Goal: Find specific page/section: Find specific page/section

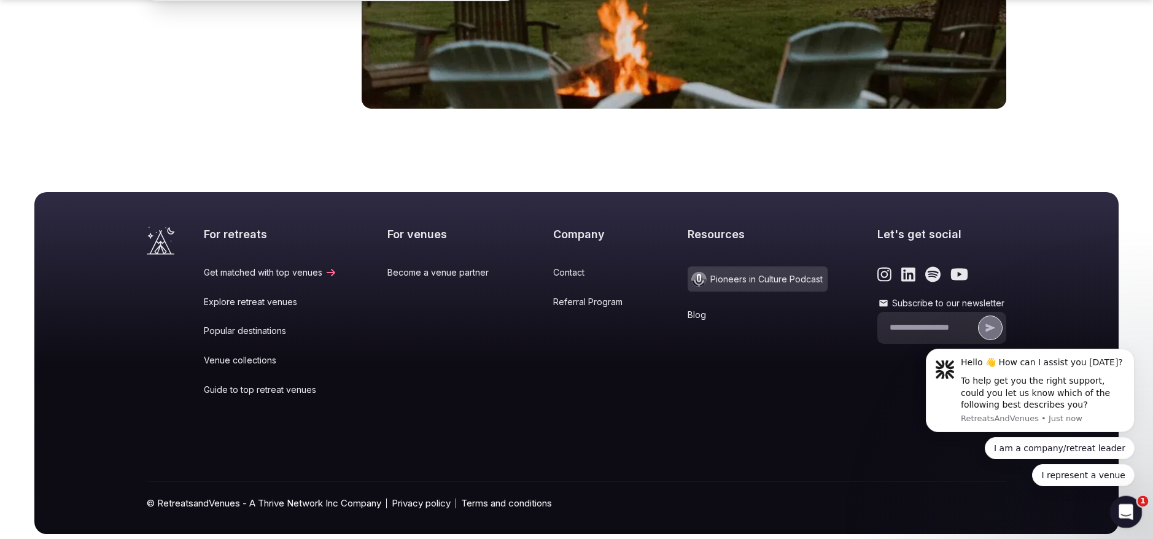
click at [1124, 515] on icon "Open Intercom Messenger" at bounding box center [1125, 511] width 20 height 20
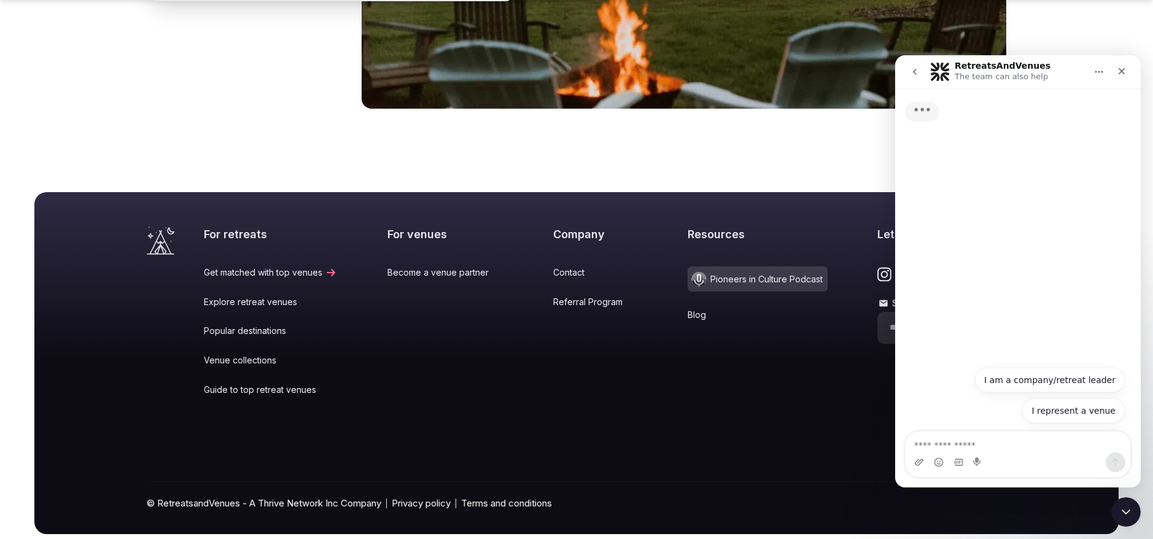
click at [975, 444] on textarea "Ask a question…" at bounding box center [1018, 442] width 225 height 21
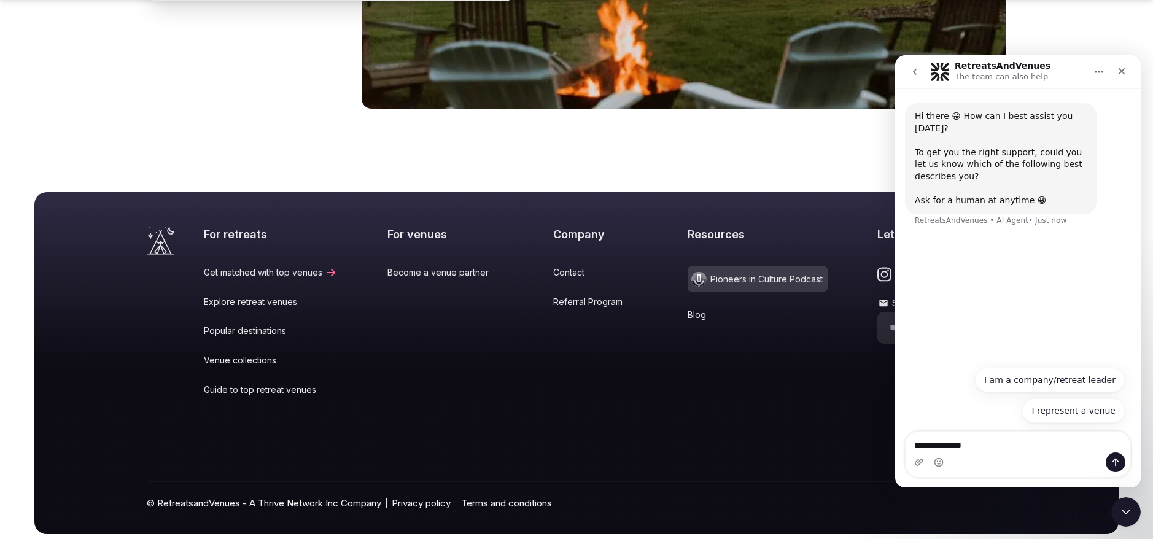
type textarea "**********"
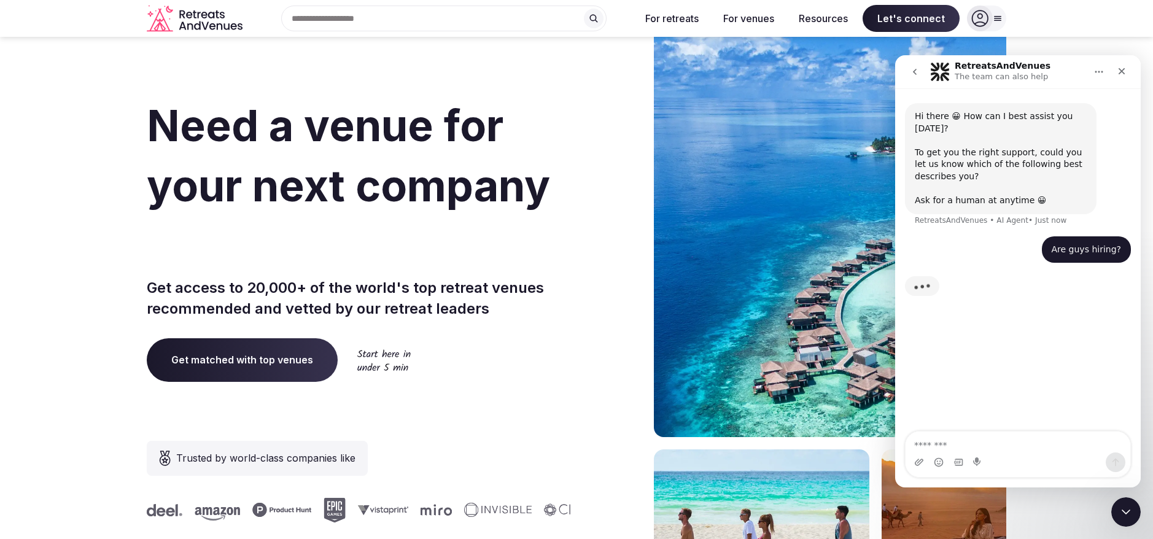
click at [988, 18] on icon at bounding box center [980, 18] width 17 height 17
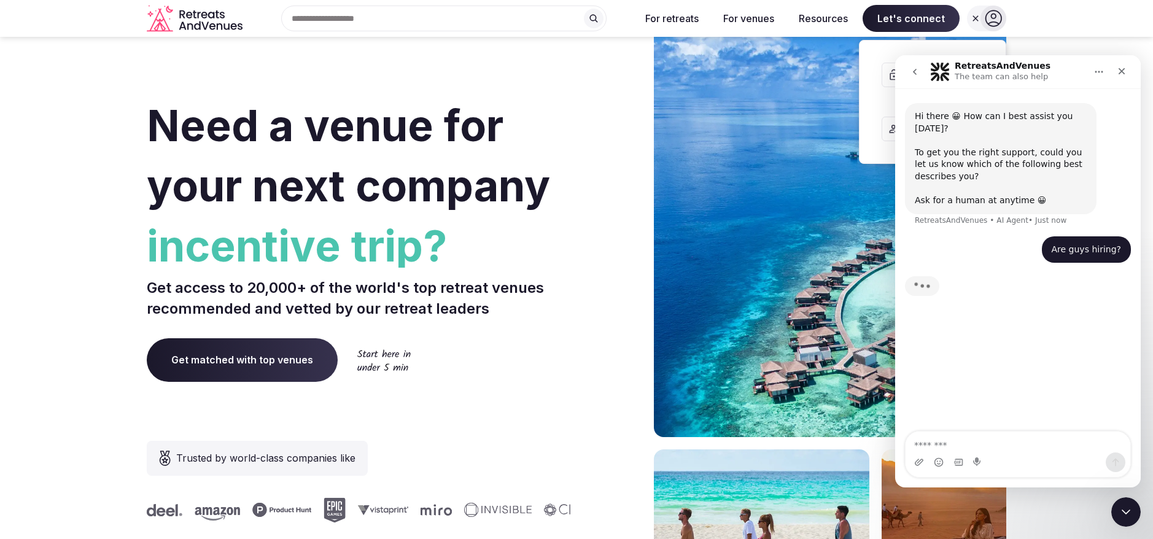
click at [930, 241] on div "Are guys hiring? • Just now" at bounding box center [1018, 257] width 226 height 42
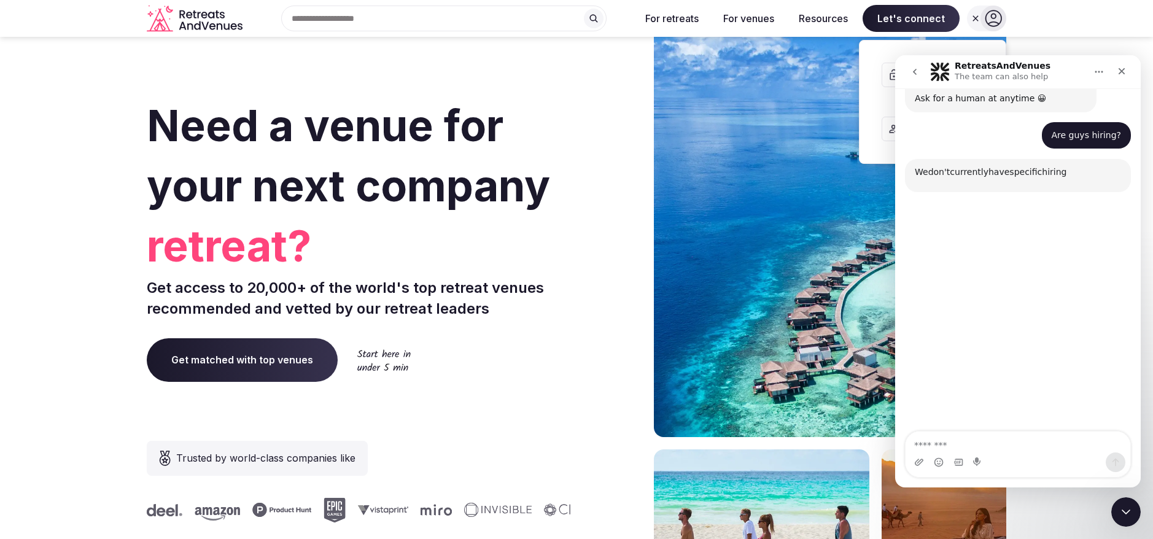
scroll to position [139, 0]
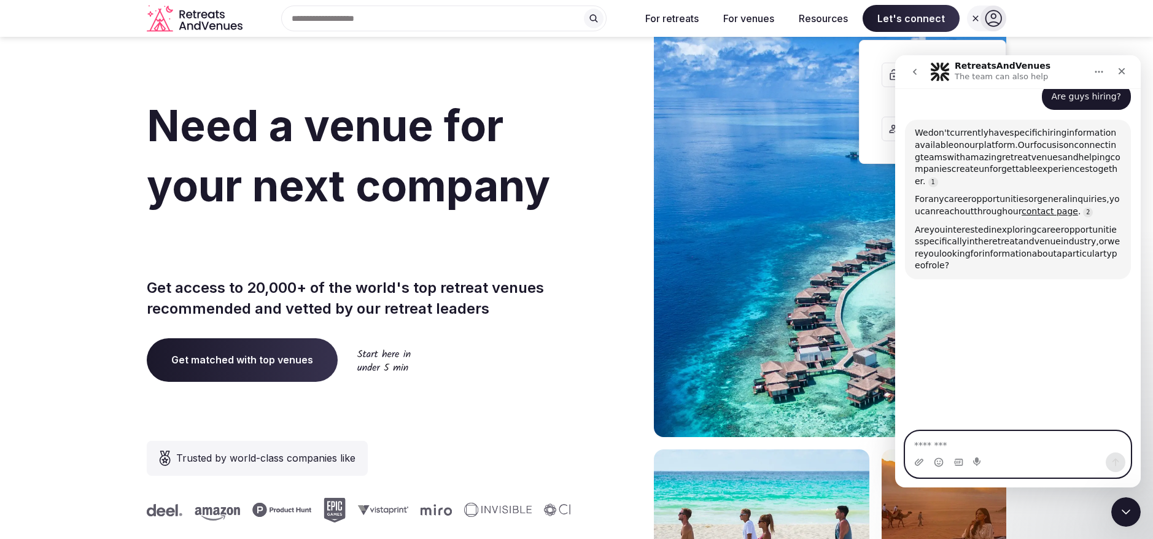
click at [941, 437] on textarea "Message…" at bounding box center [1018, 442] width 225 height 21
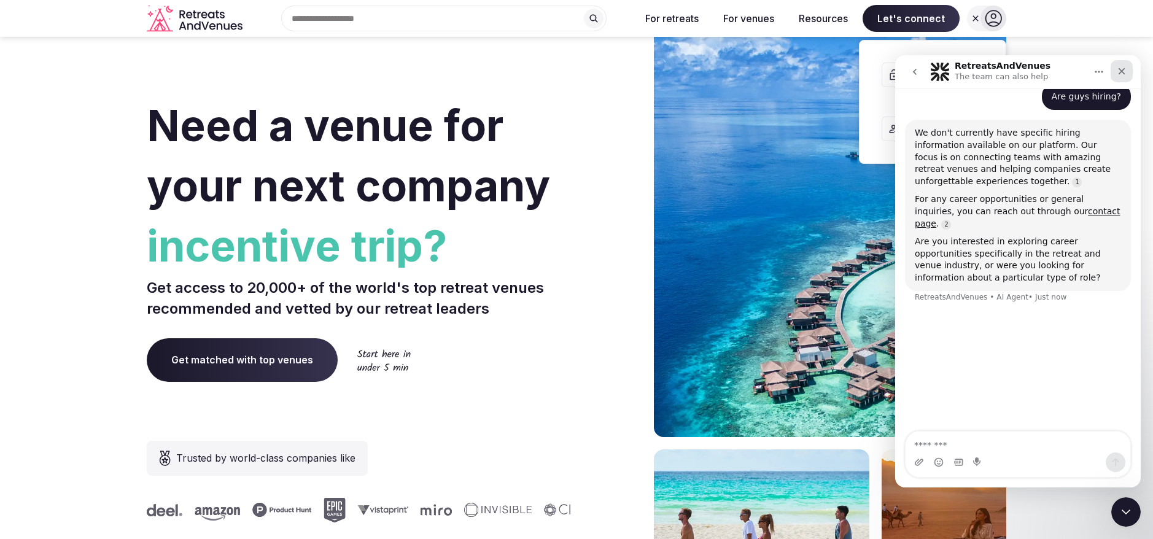
click at [1122, 71] on icon "Close" at bounding box center [1122, 71] width 7 height 7
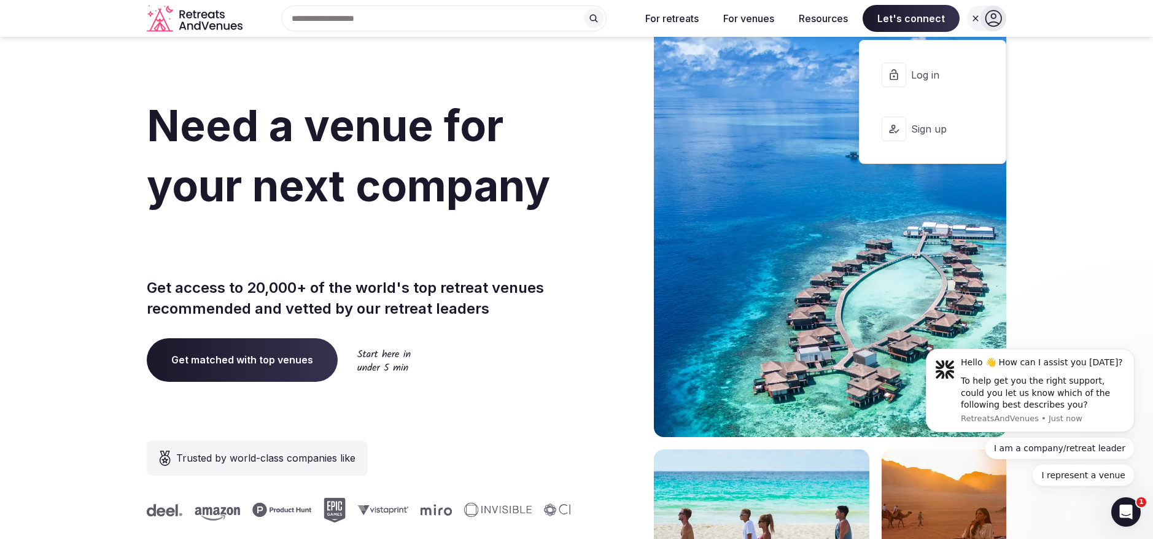
scroll to position [0, 0]
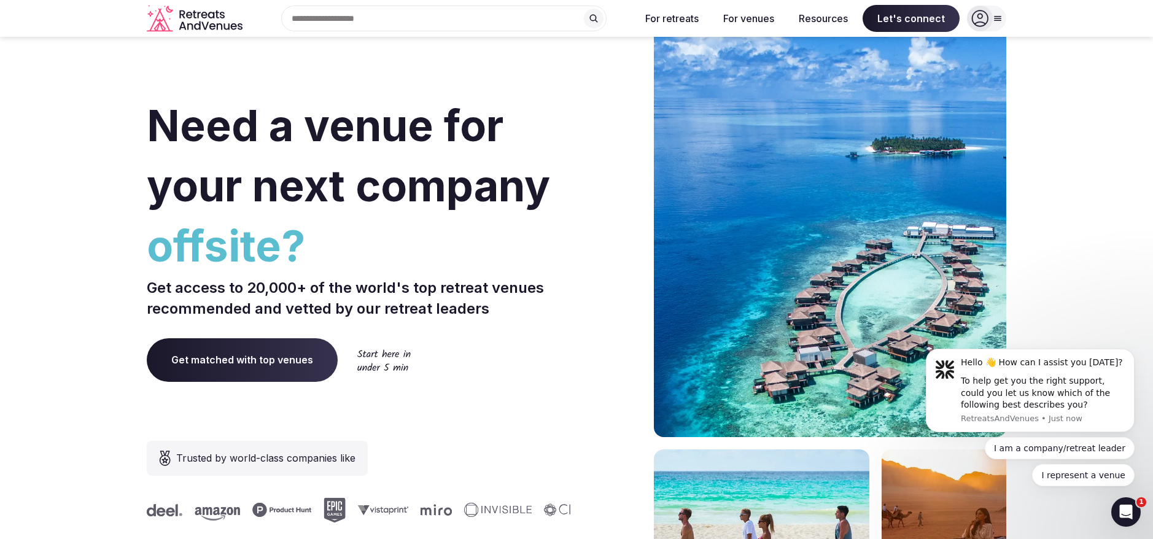
click at [996, 20] on icon at bounding box center [998, 19] width 7 height 4
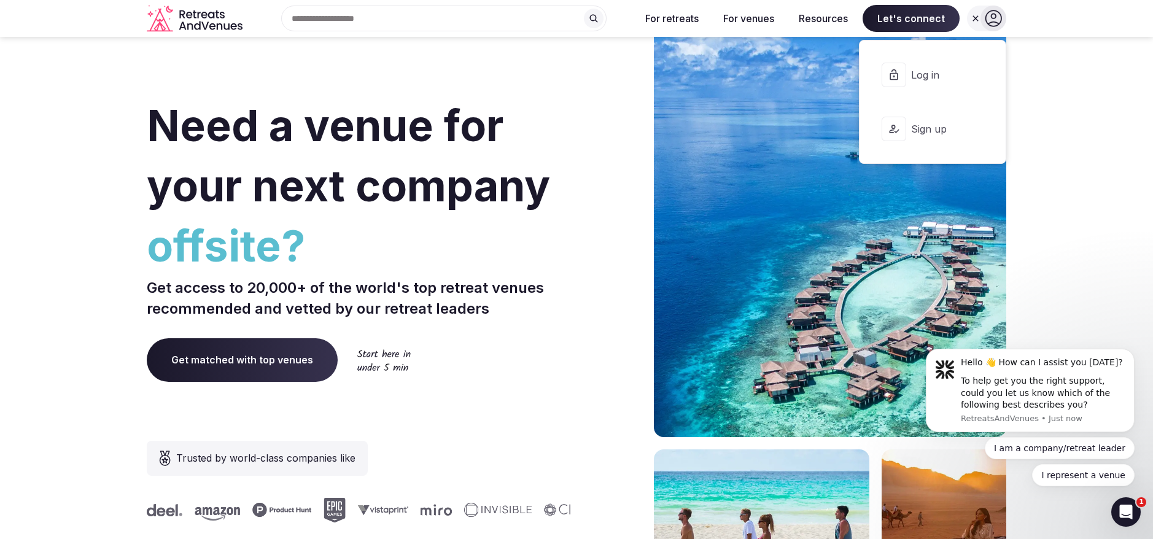
click at [996, 20] on icon at bounding box center [993, 18] width 17 height 17
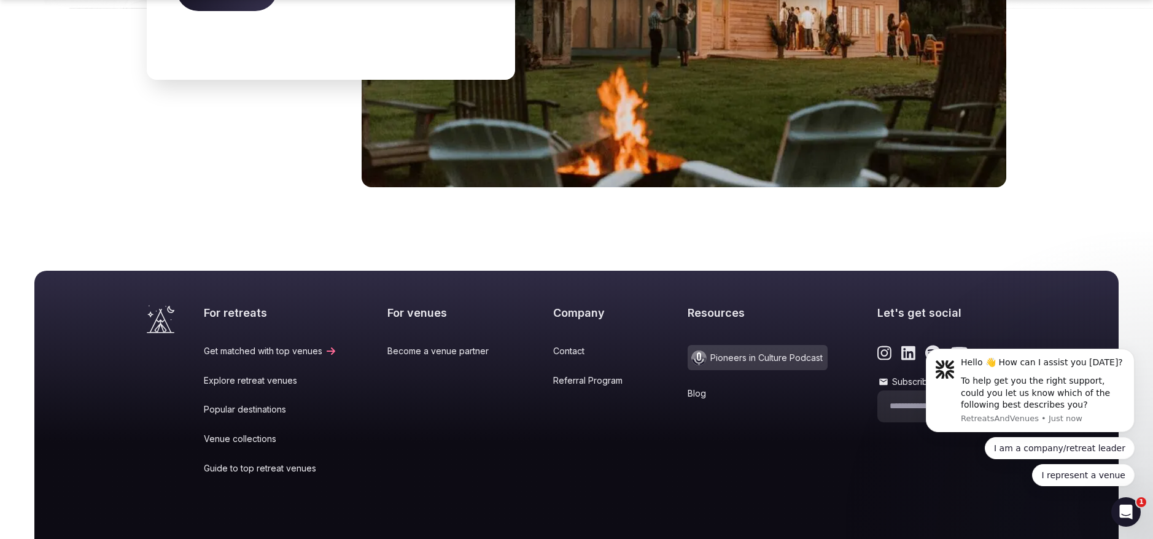
scroll to position [5116, 0]
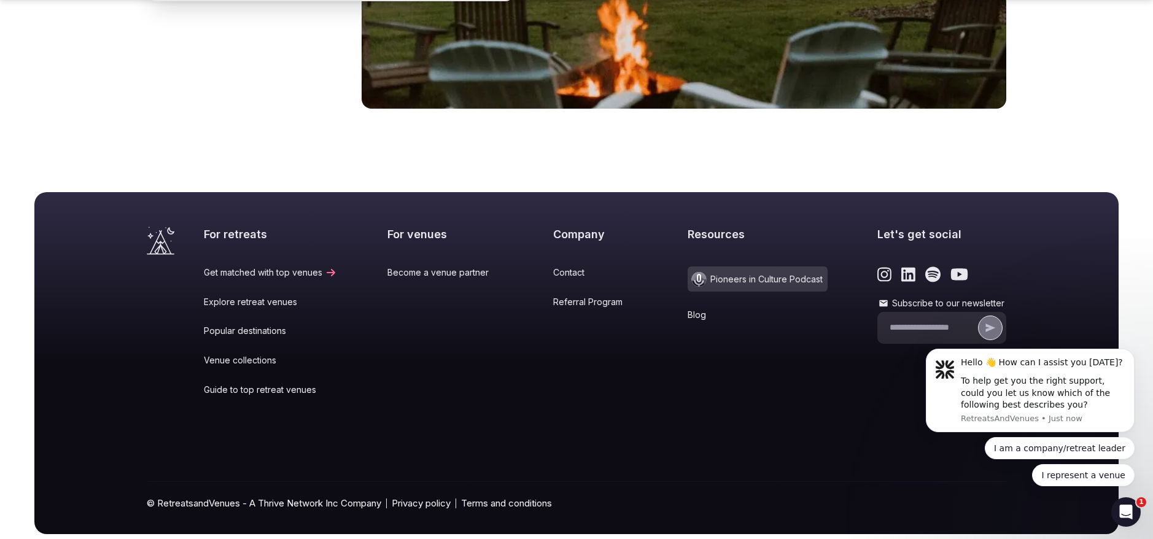
click at [561, 267] on link "Contact" at bounding box center [595, 273] width 84 height 12
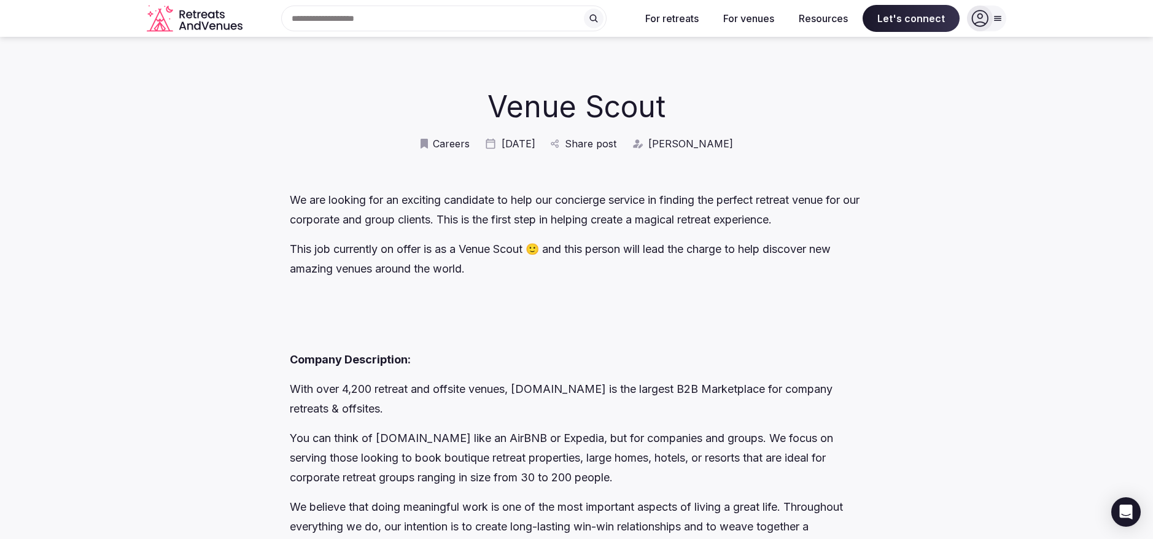
click at [460, 148] on span "Careers" at bounding box center [451, 144] width 37 height 14
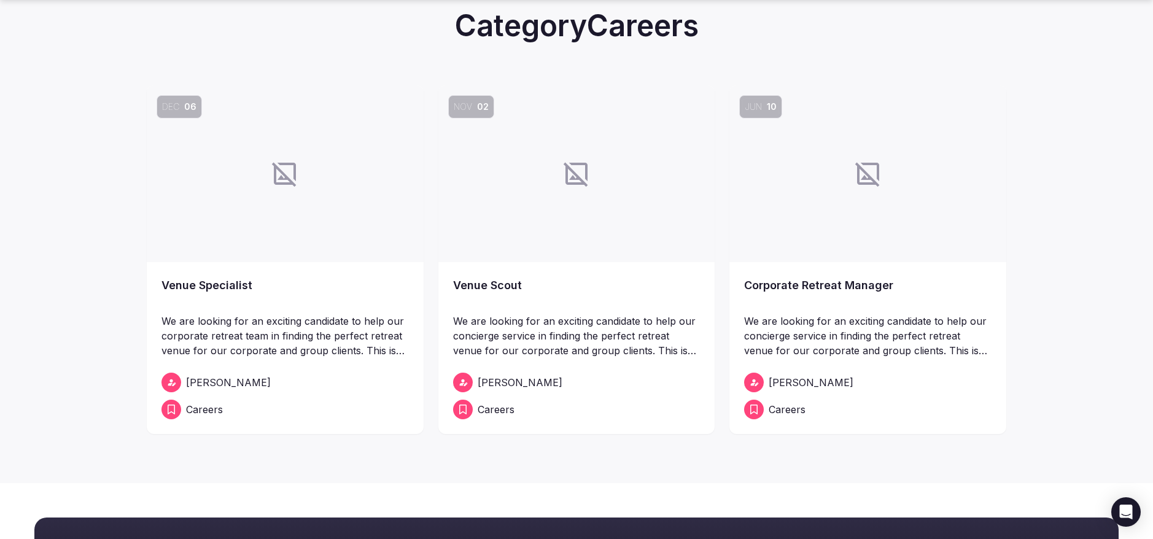
scroll to position [84, 0]
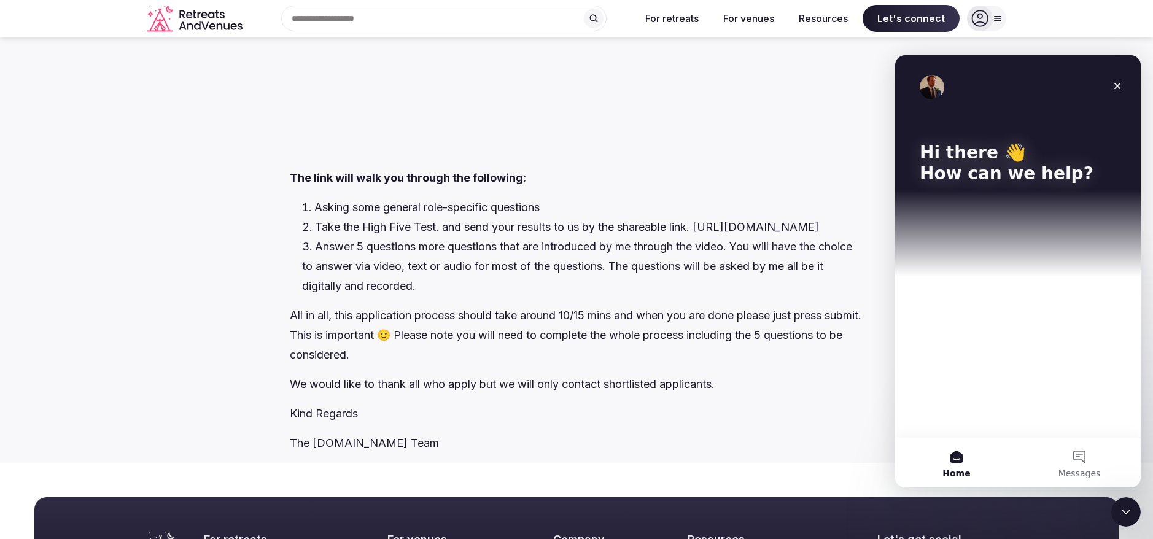
scroll to position [1967, 0]
